Goal: Task Accomplishment & Management: Use online tool/utility

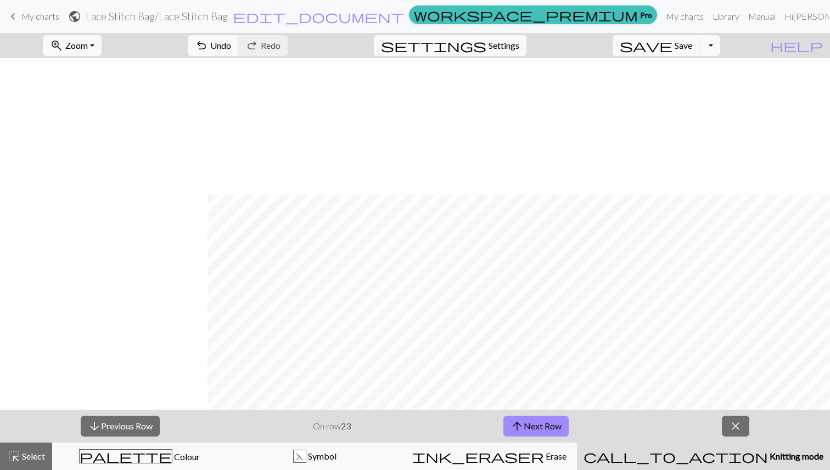
scroll to position [137, 208]
click at [692, 50] on span "Save" at bounding box center [684, 45] width 18 height 10
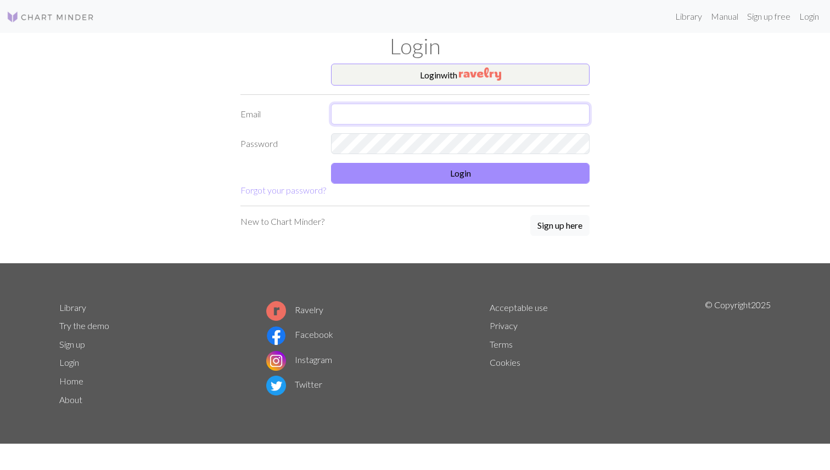
click at [472, 104] on input "text" at bounding box center [460, 114] width 259 height 21
type input "sound14@gmail.com"
click at [0, 470] on com-1password-button at bounding box center [0, 470] width 0 height 0
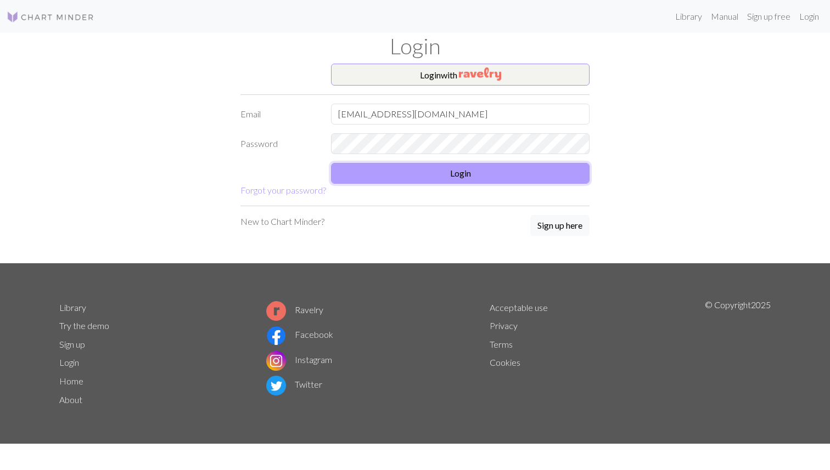
click at [453, 173] on button "Login" at bounding box center [460, 173] width 259 height 21
